Goal: Information Seeking & Learning: Learn about a topic

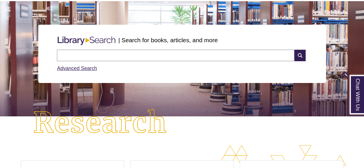
scroll to position [47, 0]
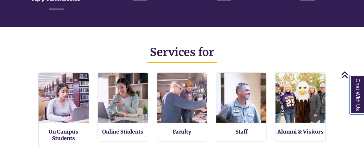
scroll to position [339, 0]
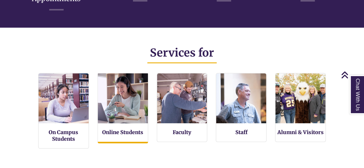
click at [123, 101] on img at bounding box center [122, 98] width 55 height 55
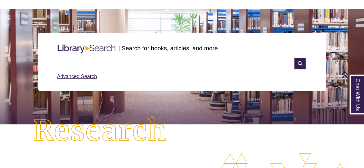
scroll to position [0, 0]
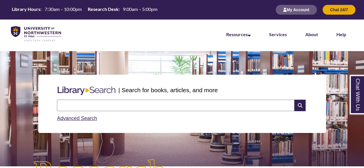
click at [135, 103] on input "text" at bounding box center [176, 106] width 238 height 12
type input "**********"
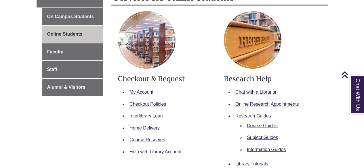
scroll to position [113, 0]
